Goal: Task Accomplishment & Management: Complete application form

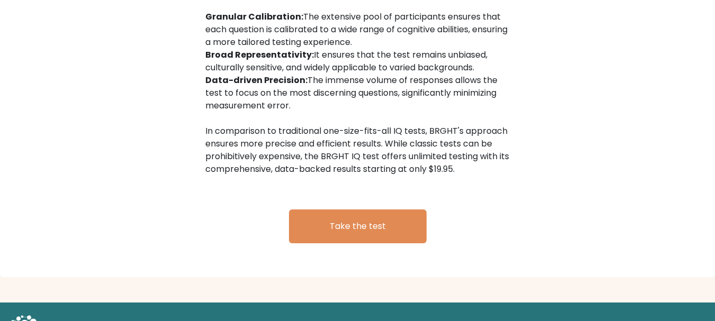
scroll to position [1797, 0]
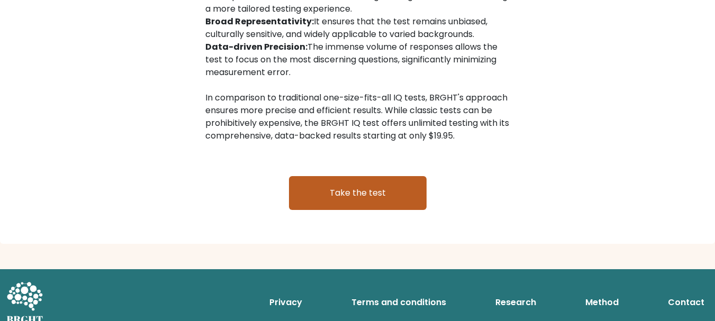
click at [409, 189] on link "Take the test" at bounding box center [358, 193] width 138 height 34
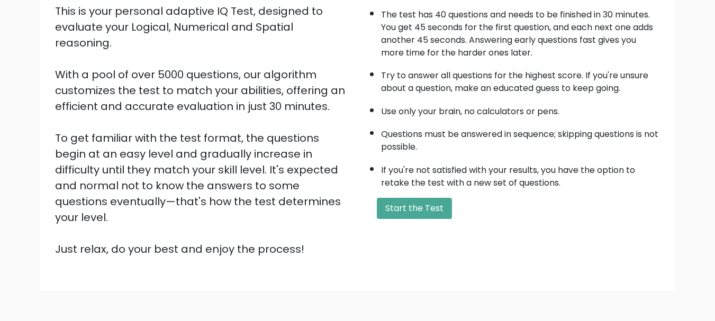
scroll to position [164, 0]
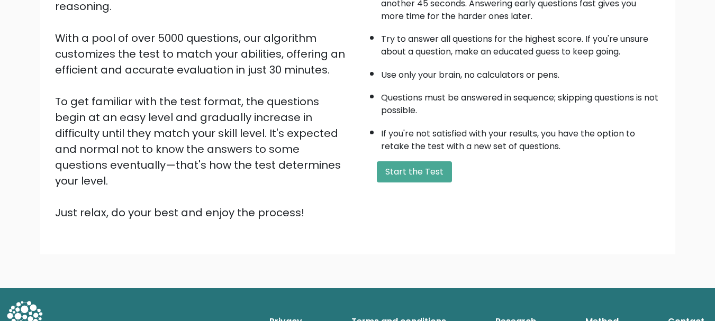
drag, startPoint x: 720, startPoint y: 91, endPoint x: 537, endPoint y: 169, distance: 199.4
click at [695, 254] on html "BRGHT BRGHT Take the test Take the test Welcome to the Brght Adaptive IQ Test T…" at bounding box center [357, 94] width 715 height 517
click at [439, 181] on button "Start the Test" at bounding box center [414, 171] width 75 height 21
click at [437, 171] on button "Start the Test" at bounding box center [414, 171] width 75 height 21
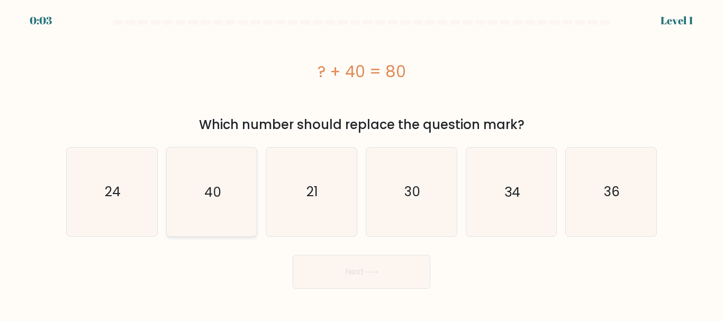
click at [220, 181] on icon "40" at bounding box center [211, 192] width 88 height 88
click at [362, 164] on input "b. 40" at bounding box center [362, 162] width 1 height 3
radio input "true"
click at [341, 281] on button "Next" at bounding box center [362, 272] width 138 height 34
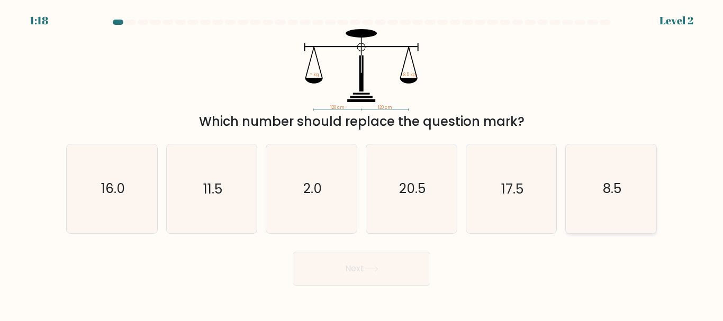
click at [620, 218] on icon "8.5" at bounding box center [611, 188] width 88 height 88
click at [362, 164] on input "f. 8.5" at bounding box center [362, 162] width 1 height 3
radio input "true"
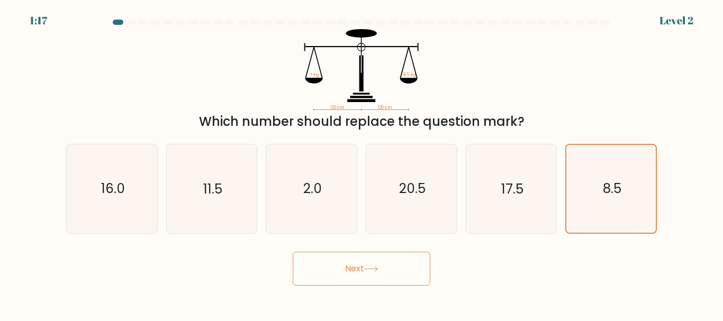
click at [310, 264] on button "Next" at bounding box center [362, 269] width 138 height 34
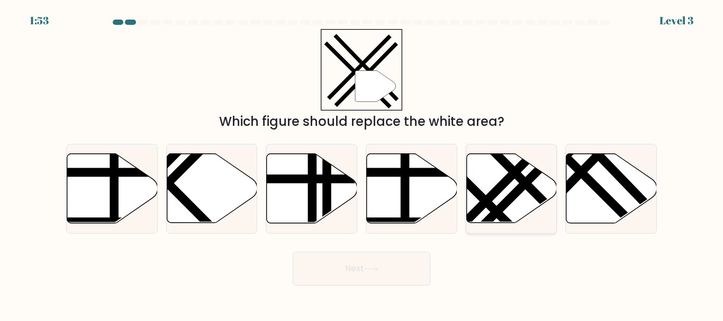
click at [497, 201] on icon at bounding box center [511, 188] width 91 height 69
click at [362, 164] on input "e." at bounding box center [362, 162] width 1 height 3
radio input "true"
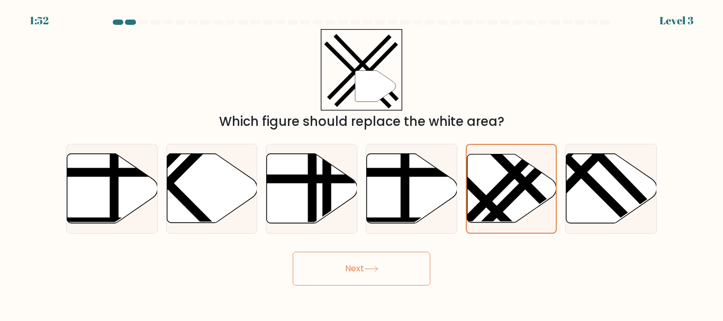
click at [368, 280] on button "Next" at bounding box center [362, 269] width 138 height 34
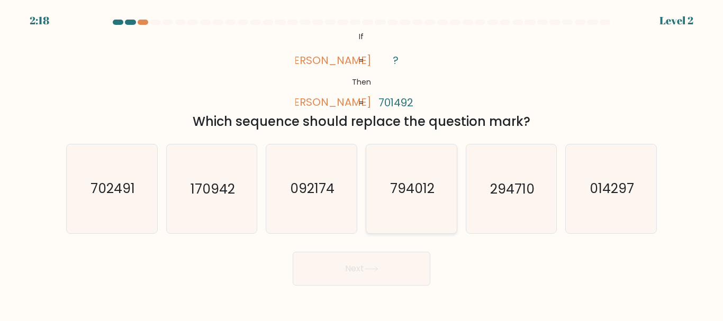
click at [438, 188] on icon "794012" at bounding box center [411, 188] width 88 height 88
click at [362, 164] on input "d. 794012" at bounding box center [362, 162] width 1 height 3
radio input "true"
click at [360, 273] on button "Next" at bounding box center [362, 269] width 138 height 34
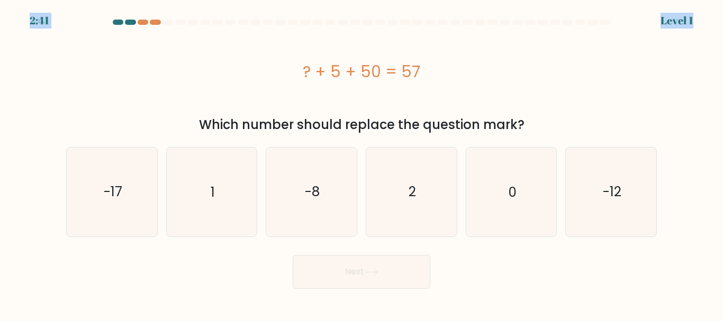
click at [224, 19] on body "2:41 Level 1 a." at bounding box center [361, 160] width 723 height 321
click at [610, 67] on div "? + 5 + 50 = 57" at bounding box center [361, 72] width 591 height 24
